Goal: Information Seeking & Learning: Learn about a topic

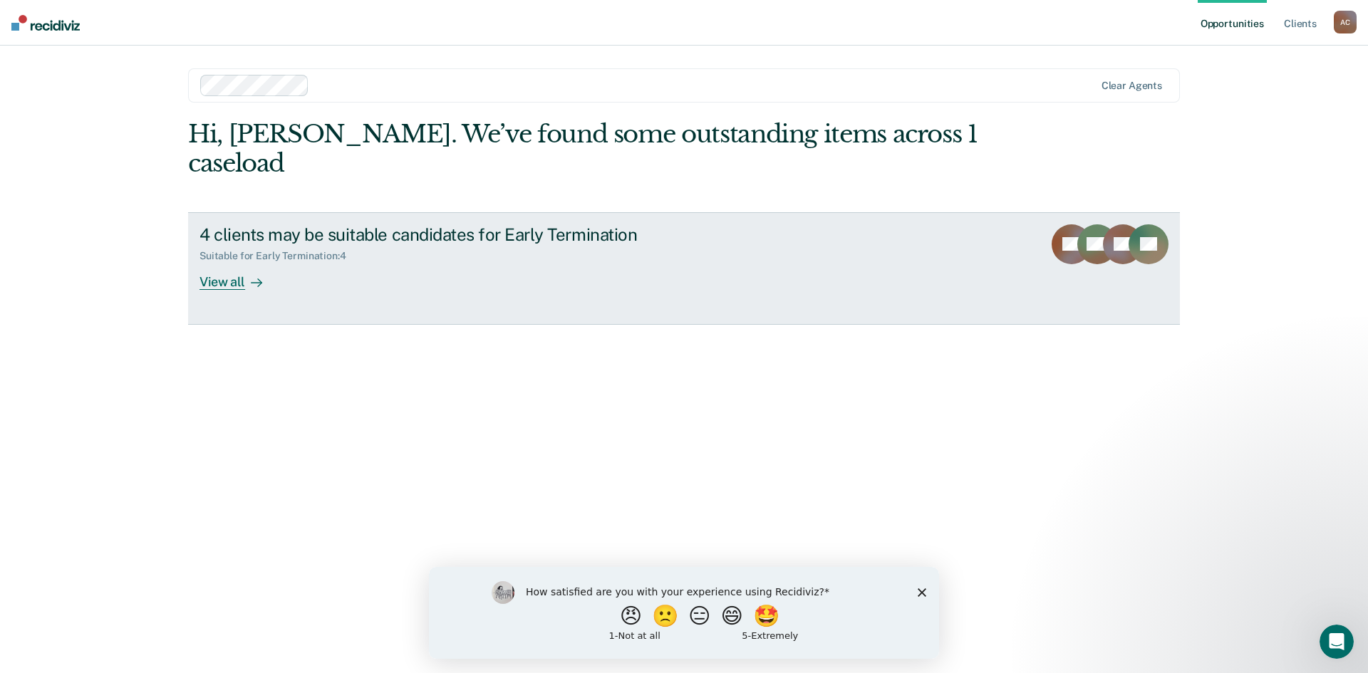
click at [238, 262] on div "View all" at bounding box center [240, 276] width 80 height 28
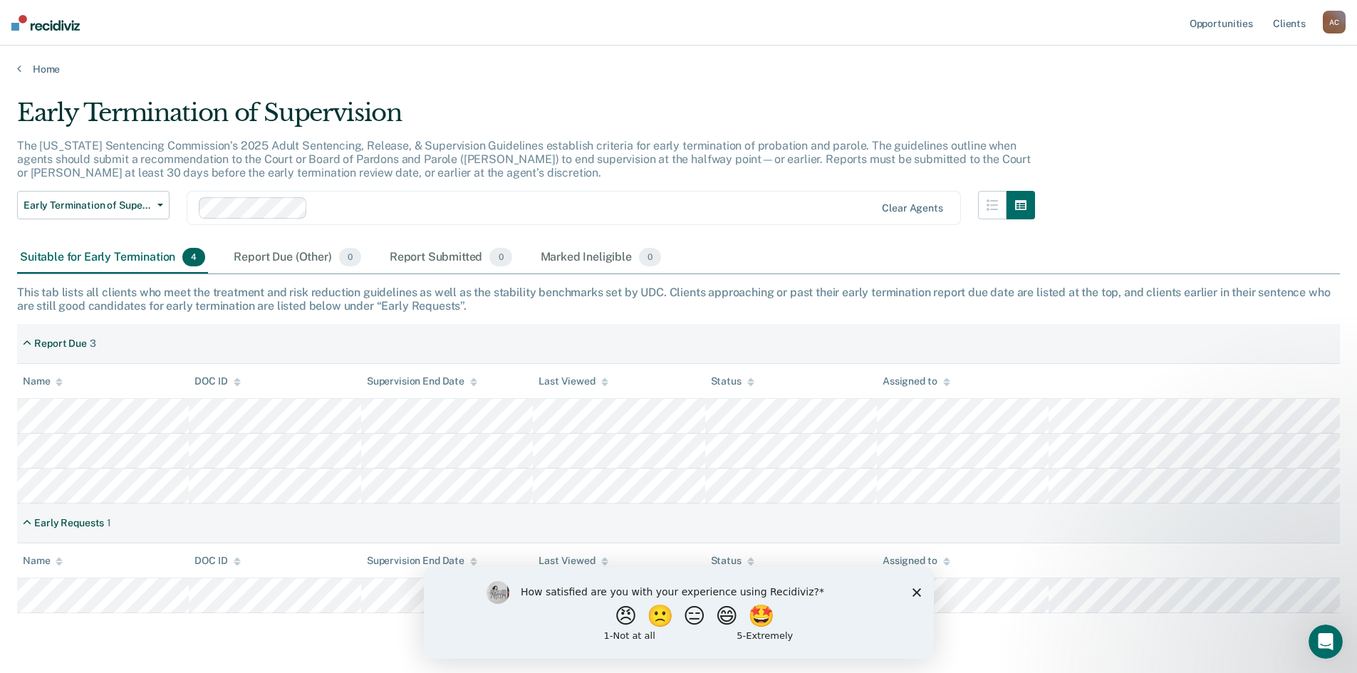
scroll to position [43, 0]
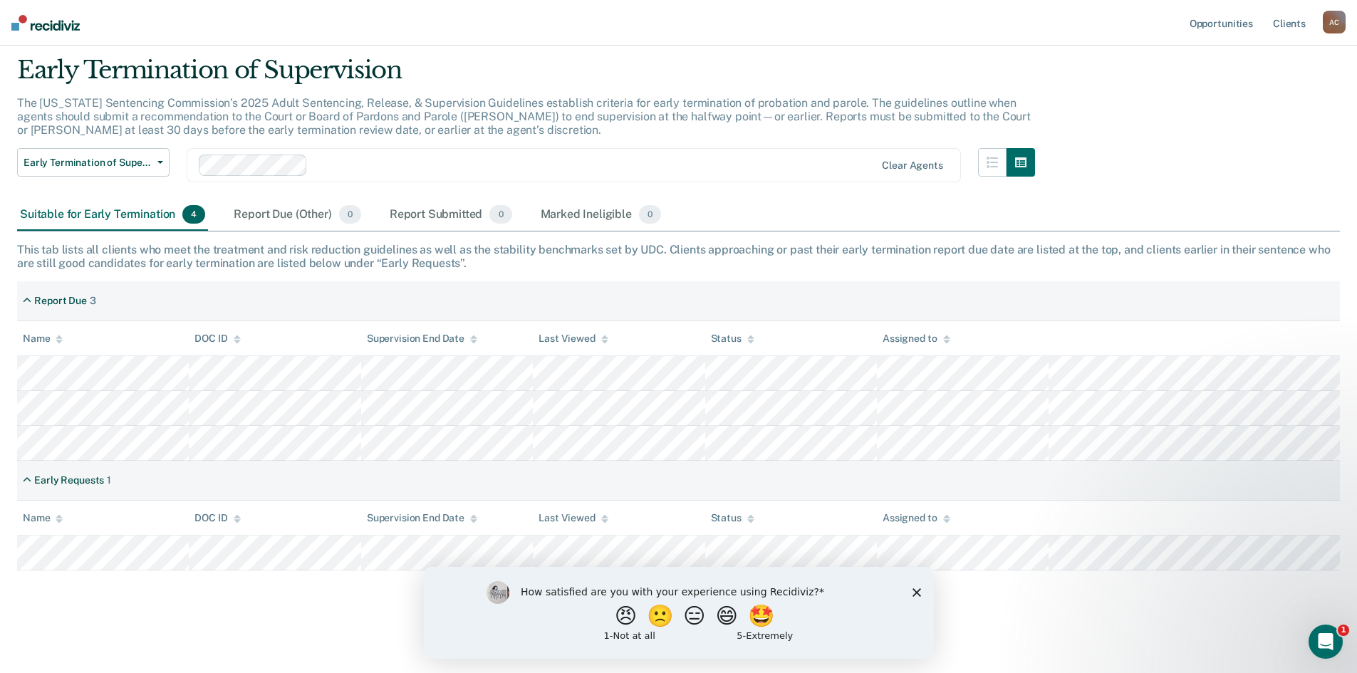
click at [920, 591] on icon "Close survey" at bounding box center [916, 592] width 9 height 9
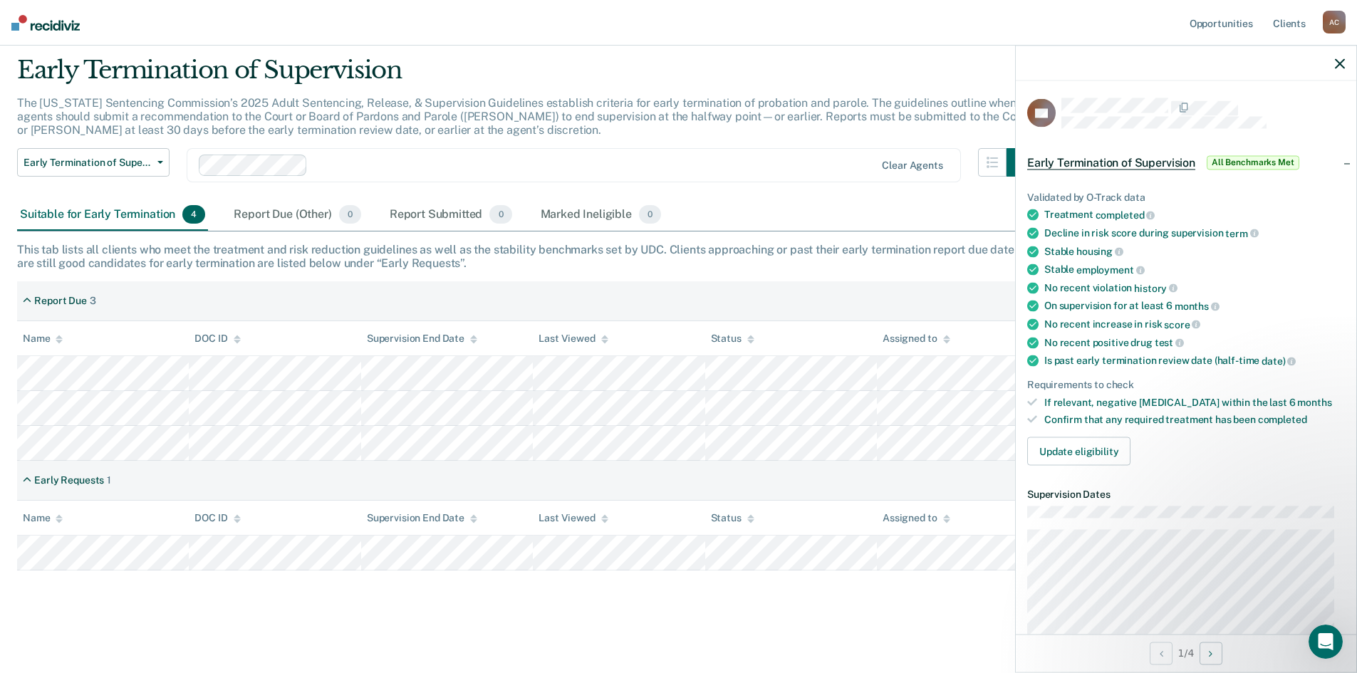
click at [814, 57] on div "Early Termination of Supervision" at bounding box center [526, 76] width 1018 height 41
click at [1330, 61] on div at bounding box center [1186, 64] width 341 height 36
click at [1336, 58] on icon "button" at bounding box center [1340, 63] width 10 height 10
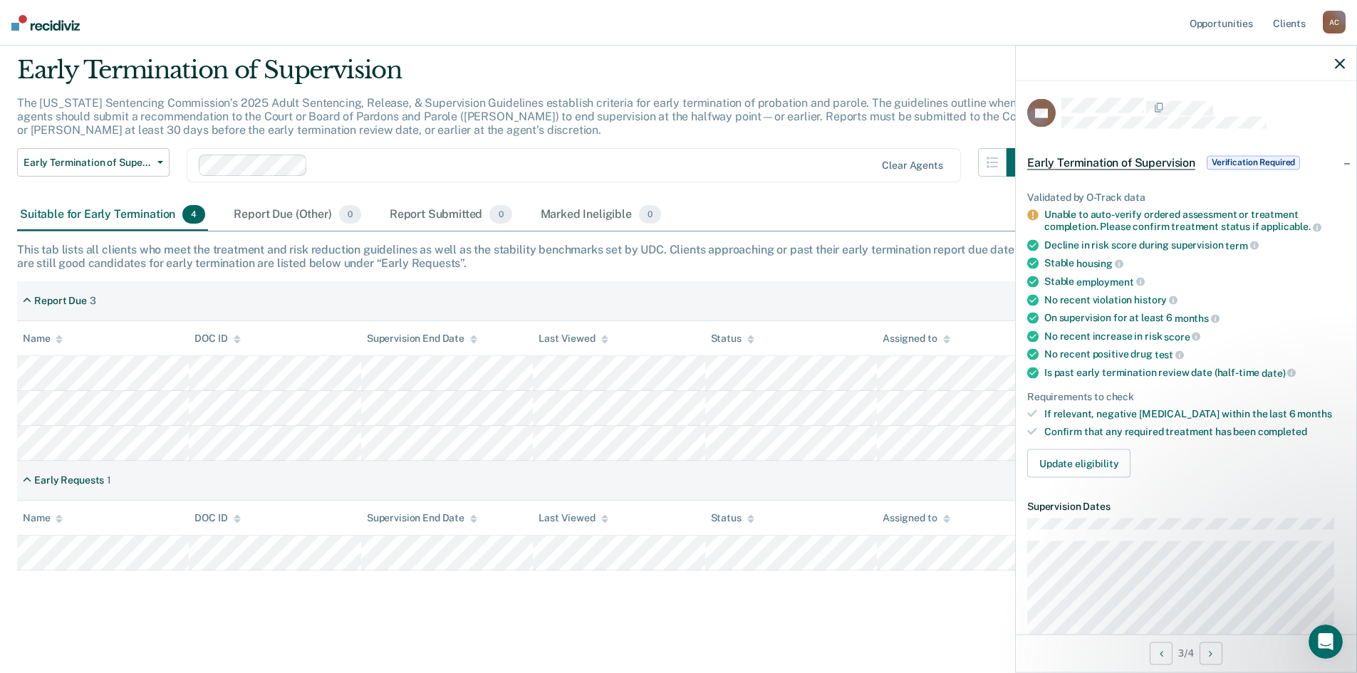
click at [760, 70] on div "Early Termination of Supervision" at bounding box center [526, 76] width 1018 height 41
